Goal: Navigation & Orientation: Find specific page/section

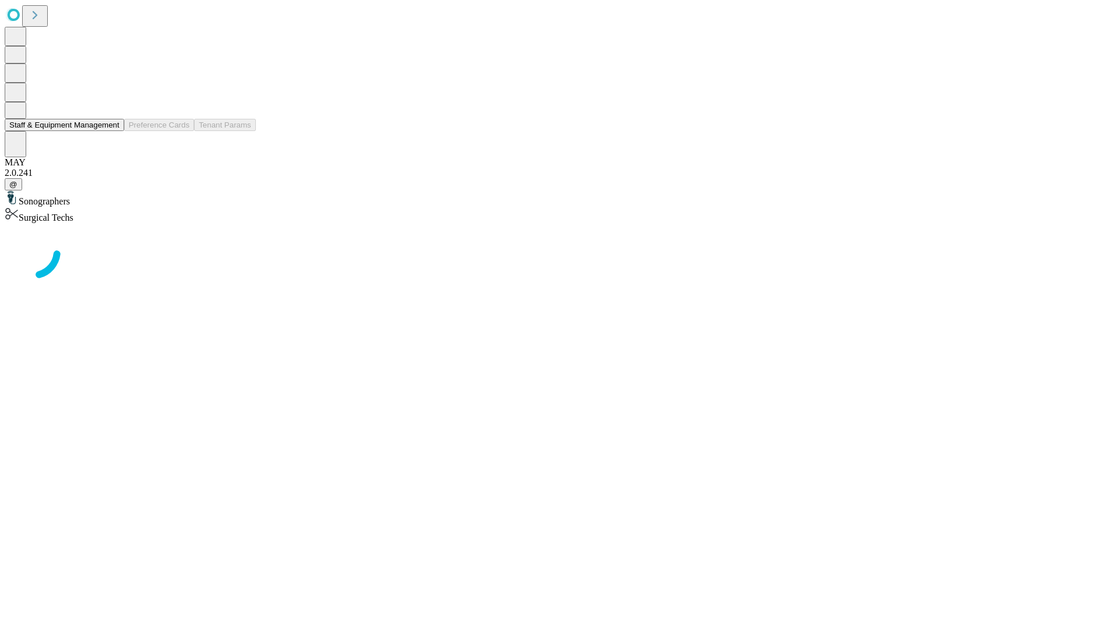
click at [111, 131] on button "Staff & Equipment Management" at bounding box center [64, 125] width 119 height 12
